Goal: Task Accomplishment & Management: Manage account settings

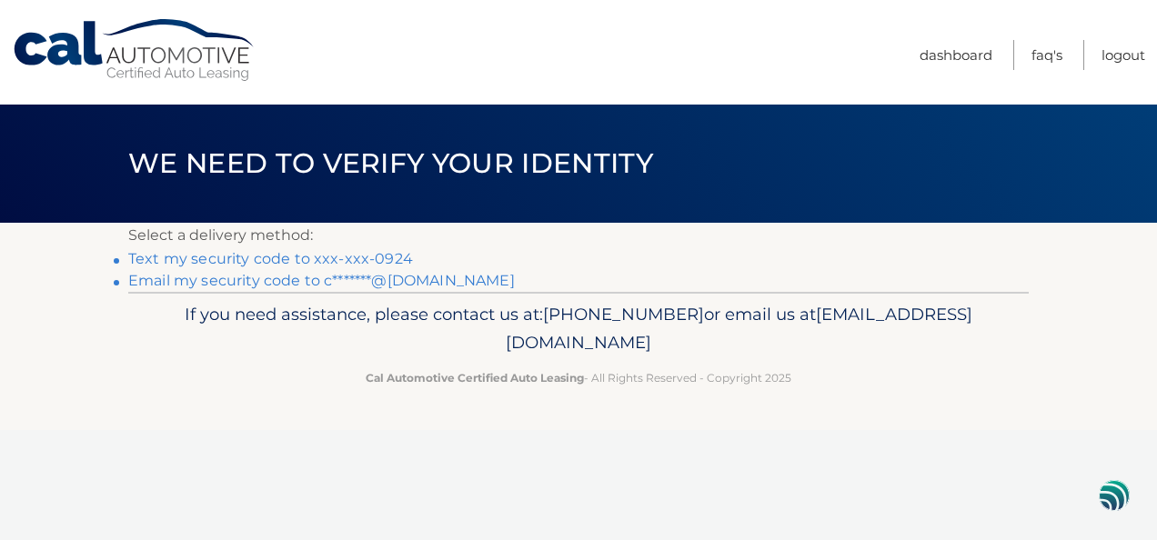
drag, startPoint x: 1155, startPoint y: 166, endPoint x: 1156, endPoint y: 204, distance: 37.3
click at [1156, 204] on html "Cal Automotive Menu Dashboard FAQ's Logout ×" at bounding box center [578, 270] width 1157 height 540
